Goal: Task Accomplishment & Management: Manage account settings

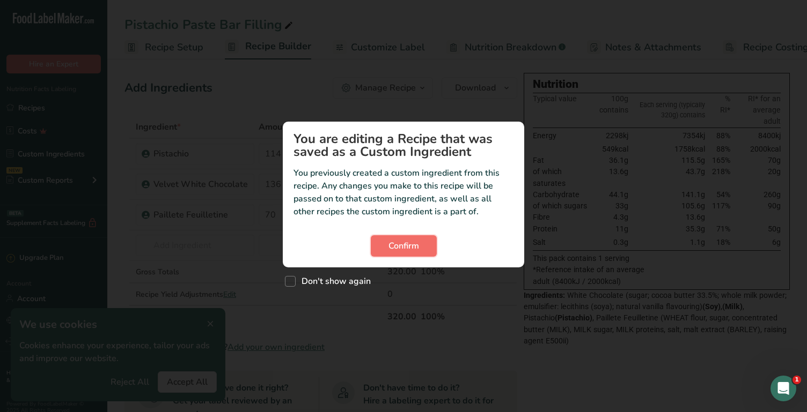
click at [412, 245] on span "Confirm" at bounding box center [403, 246] width 31 height 13
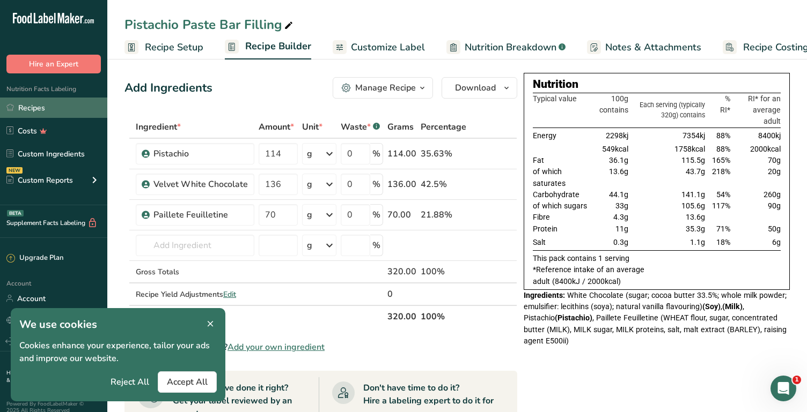
click at [51, 107] on link "Recipes" at bounding box center [53, 108] width 107 height 20
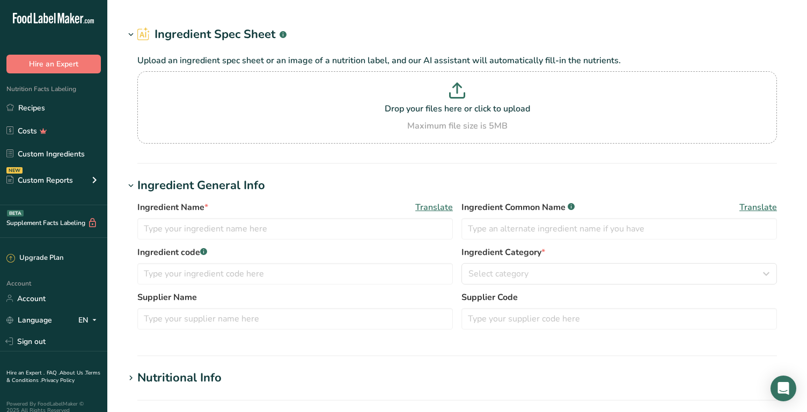
type input "Oil, sunflower, high oleic (70% and over)"
type input "Sunflower Oil"
